Goal: Transaction & Acquisition: Subscribe to service/newsletter

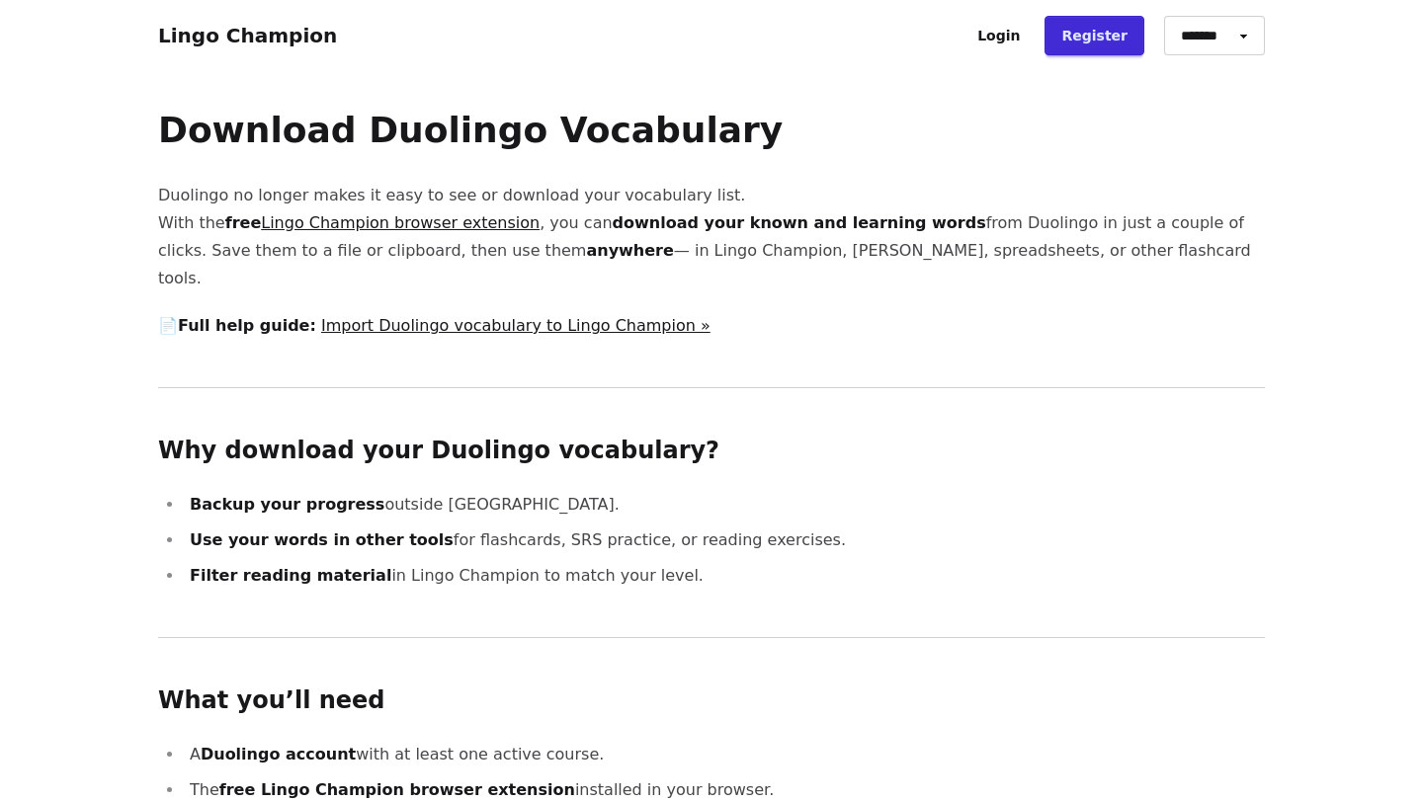
click at [1095, 39] on link "Register" at bounding box center [1094, 36] width 100 height 40
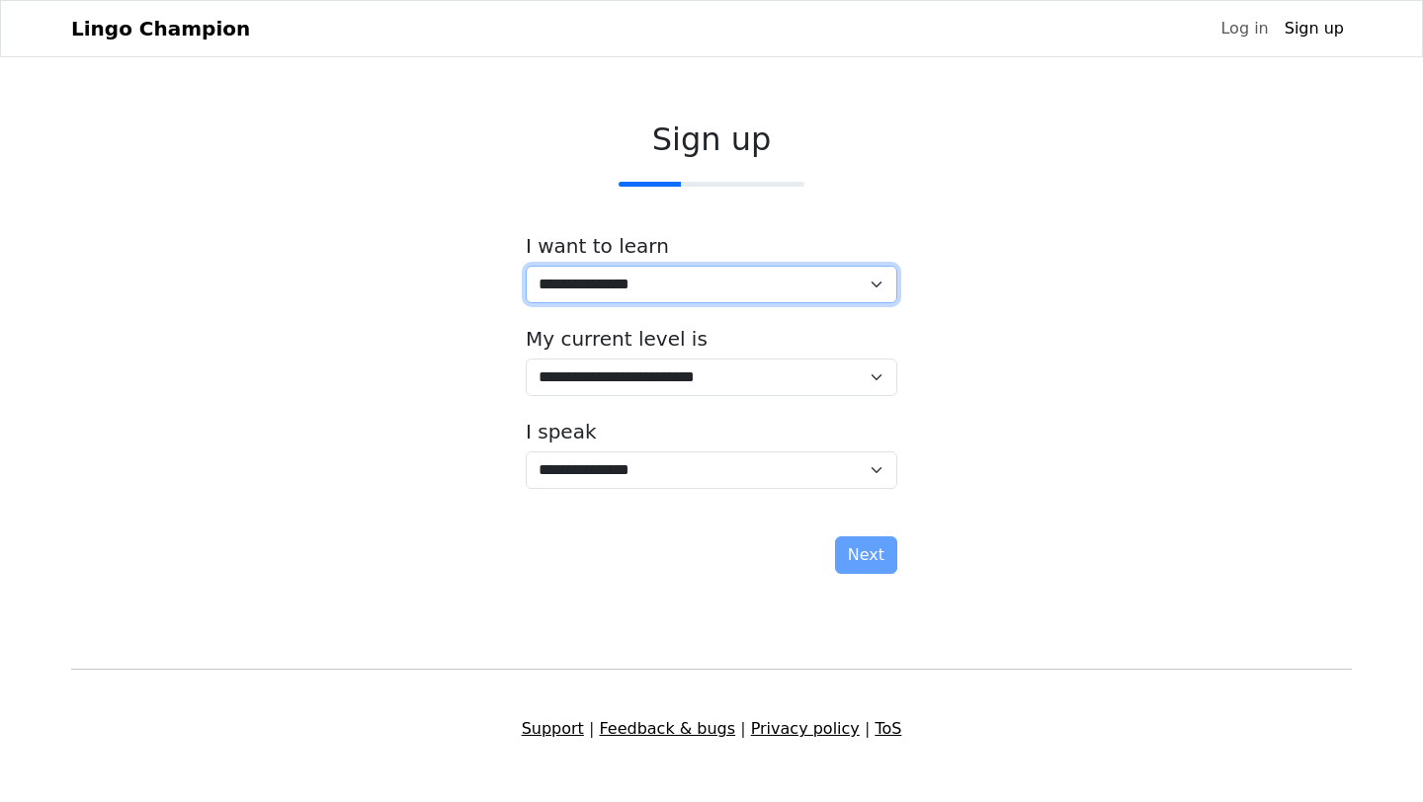
click at [876, 287] on select "**********" at bounding box center [712, 285] width 372 height 38
